Goal: Task Accomplishment & Management: Manage account settings

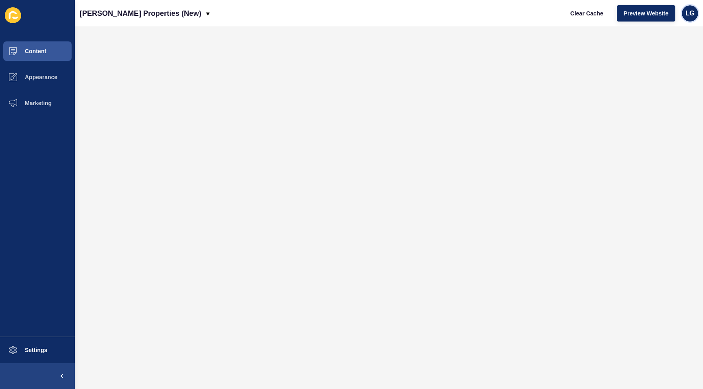
click at [688, 15] on span "LG" at bounding box center [689, 13] width 9 height 8
click at [669, 27] on link "[PERSON_NAME]" at bounding box center [671, 32] width 60 height 18
click at [692, 16] on span "LG" at bounding box center [689, 13] width 9 height 8
click at [663, 66] on link "Logout" at bounding box center [671, 68] width 60 height 18
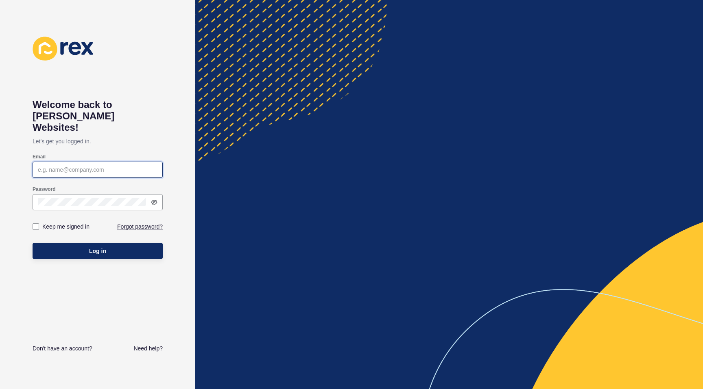
click at [95, 166] on input "Email" at bounding box center [98, 170] width 120 height 8
type input "[EMAIL_ADDRESS][PERSON_NAME][DOMAIN_NAME]"
click at [153, 199] on icon at bounding box center [154, 202] width 7 height 7
click at [36, 224] on label at bounding box center [36, 227] width 7 height 7
click at [36, 224] on input "Keep me signed in" at bounding box center [36, 226] width 5 height 5
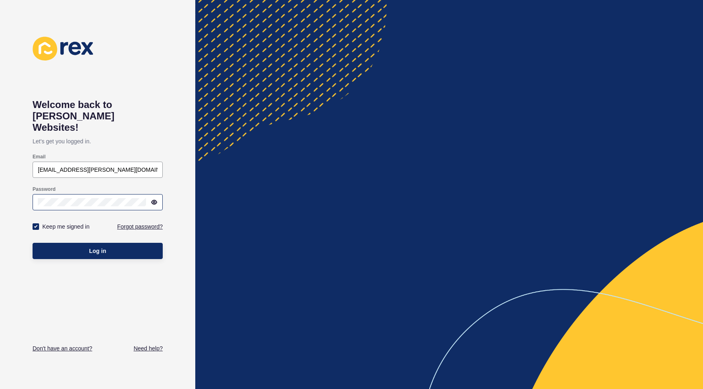
checkbox input "true"
click at [71, 243] on button "Log in" at bounding box center [98, 251] width 130 height 16
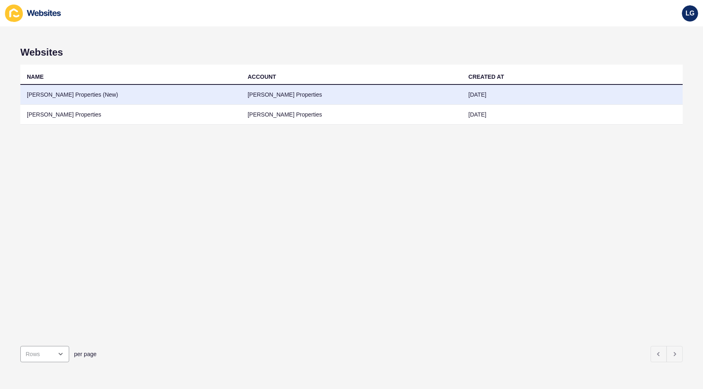
click at [52, 98] on td "[PERSON_NAME] Properties (New)" at bounding box center [130, 95] width 221 height 20
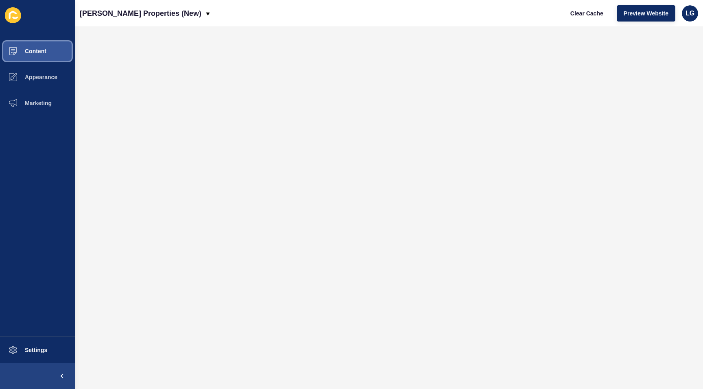
click at [31, 51] on span "Content" at bounding box center [23, 51] width 48 height 7
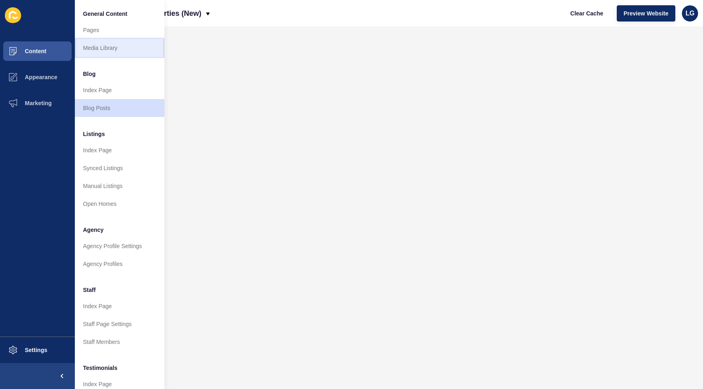
click at [119, 52] on link "Media Library" at bounding box center [119, 48] width 89 height 18
